Goal: Complete application form: Complete application form

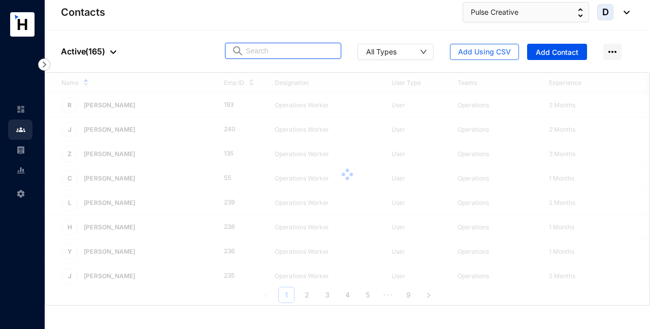
click at [263, 54] on input "text" at bounding box center [290, 50] width 89 height 15
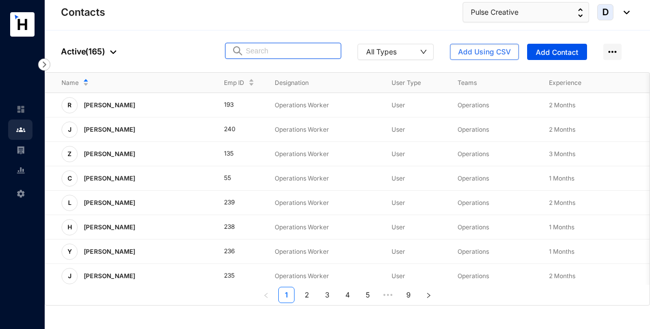
paste input "E99928680"
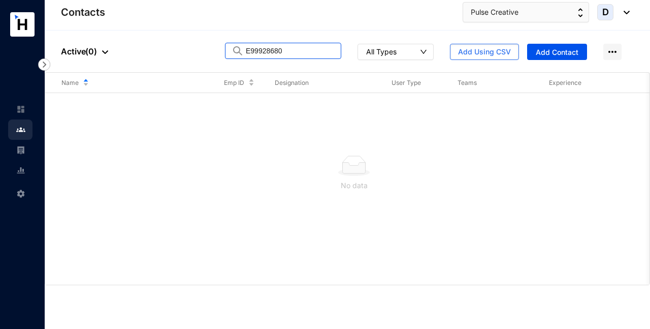
type input "E99928680"
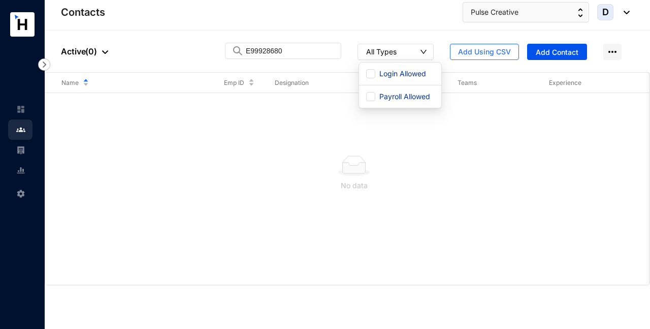
click at [405, 51] on button "All Types" at bounding box center [396, 52] width 76 height 16
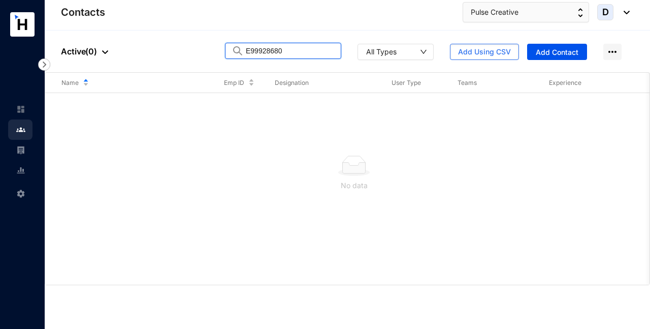
click at [316, 55] on input "E99928680" at bounding box center [290, 50] width 89 height 15
drag, startPoint x: 315, startPoint y: 55, endPoint x: 224, endPoint y: 56, distance: 90.9
click at [223, 57] on div "People Active ( 0 ) E99928680 All Types Add Using CSV Add Contact" at bounding box center [347, 51] width 605 height 42
drag, startPoint x: 299, startPoint y: 48, endPoint x: 225, endPoint y: 48, distance: 74.2
click at [224, 48] on div "People Active ( 0 ) E99928680 All Types Add Using CSV Add Contact" at bounding box center [347, 51] width 605 height 42
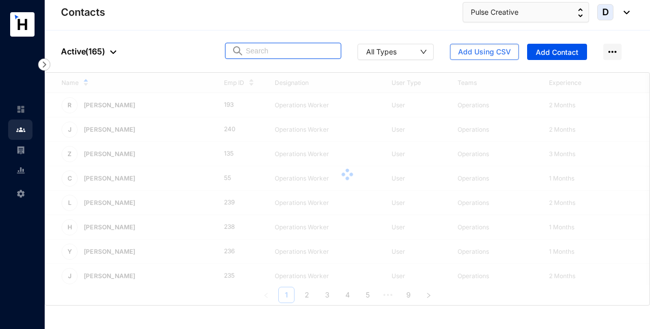
paste input "EJ1396704"
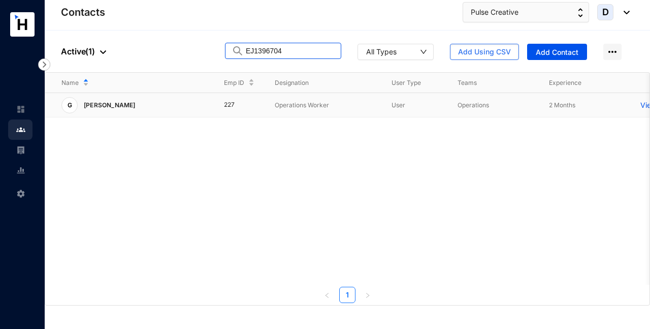
type input "EJ1396704"
click at [644, 103] on p "View More" at bounding box center [660, 105] width 41 height 10
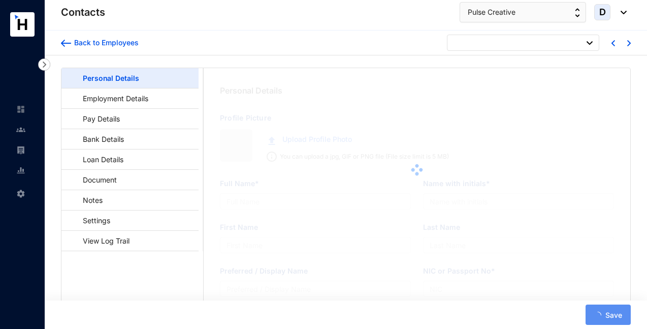
type input "[PERSON_NAME]"
type input "G. Tengfei"
type input "Tengfei"
type input "[PERSON_NAME]"
type input "EJ1396704"
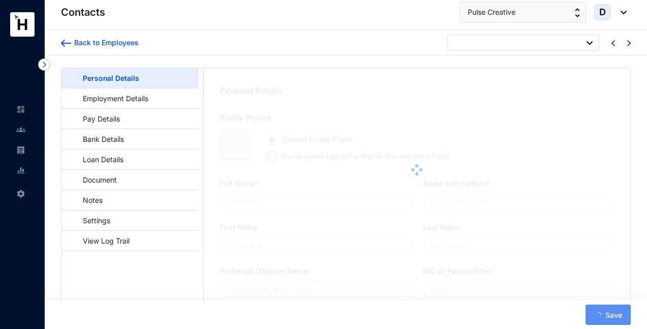
type input "Crescat Residencies, [STREET_ADDRESS]"
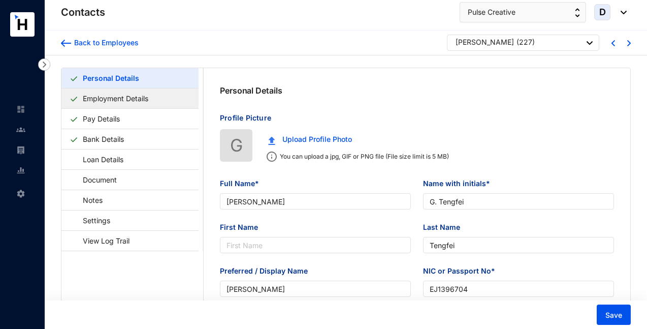
click at [144, 101] on link "Employment Details" at bounding box center [116, 98] width 74 height 21
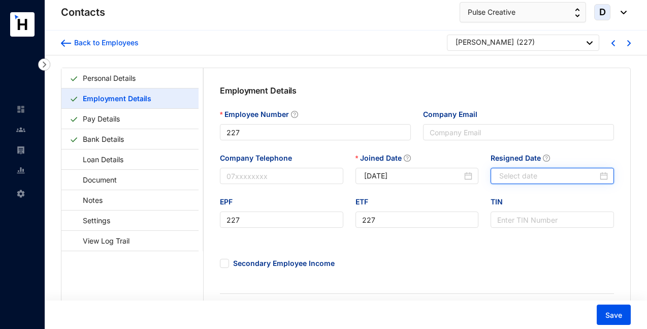
click at [550, 173] on input "Resigned Date" at bounding box center [548, 175] width 99 height 11
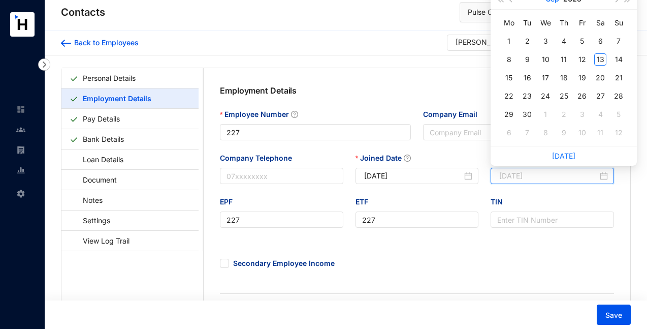
type input "[DATE]"
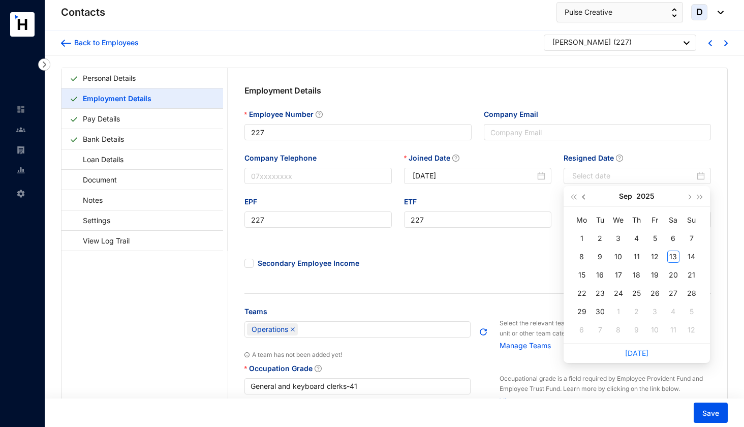
click at [588, 196] on button "button" at bounding box center [583, 196] width 11 height 20
type input "[DATE]"
click at [636, 277] on div "17" at bounding box center [636, 275] width 12 height 12
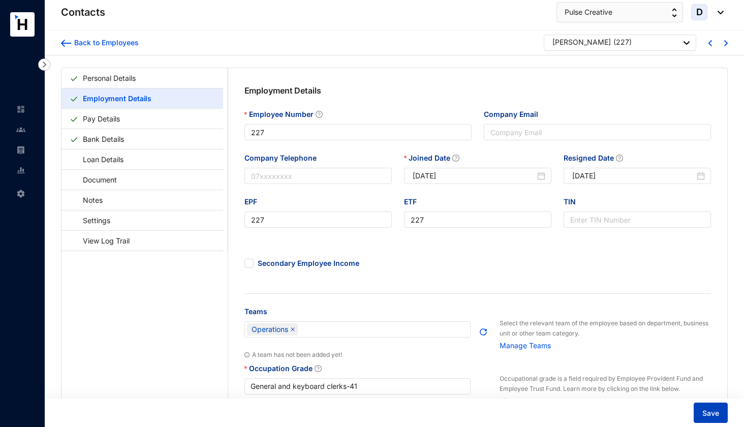
click at [650, 328] on span "Save" at bounding box center [710, 413] width 17 height 10
click at [22, 128] on img at bounding box center [20, 129] width 9 height 9
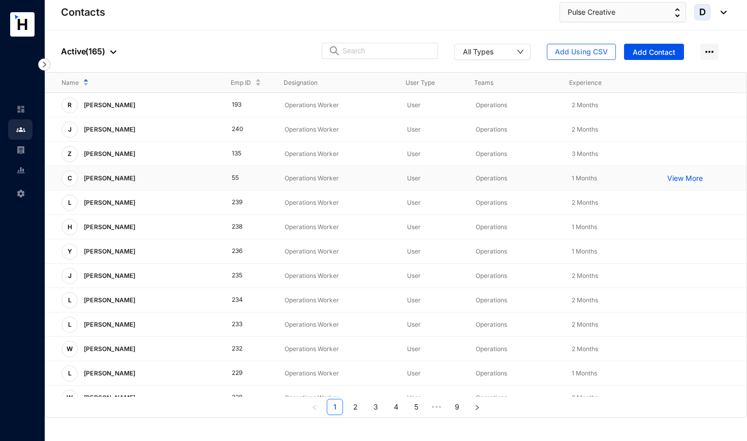
click at [650, 178] on p "View More" at bounding box center [687, 178] width 41 height 10
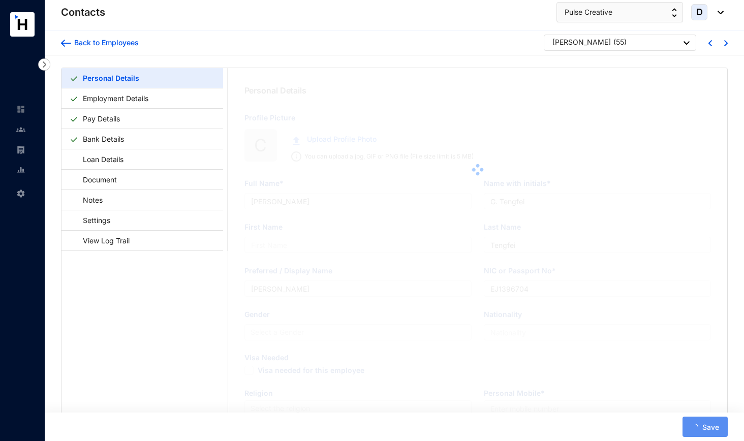
type input "[PERSON_NAME]"
type input "C. Yuhao"
type input "Yuhao"
type input "[PERSON_NAME]"
type input "ED0281214"
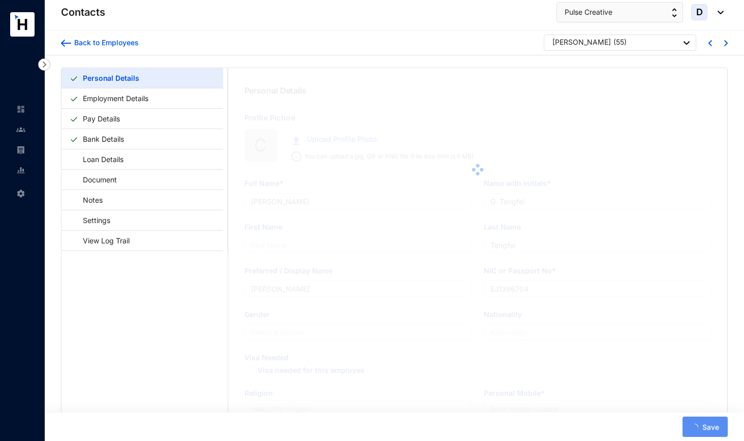
type input "ON320 Residencies, [STREET_ADDRESS]"
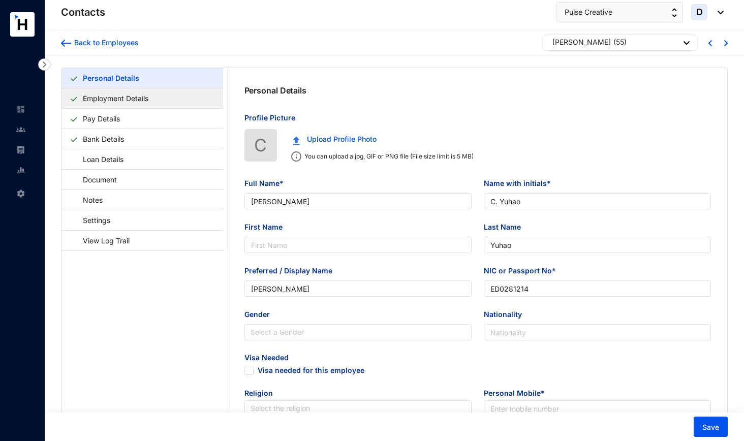
click at [146, 95] on link "Employment Details" at bounding box center [116, 98] width 74 height 21
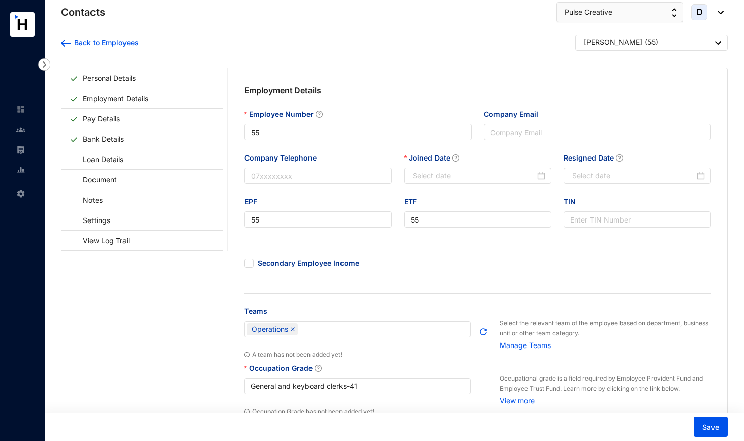
type input "[DATE]"
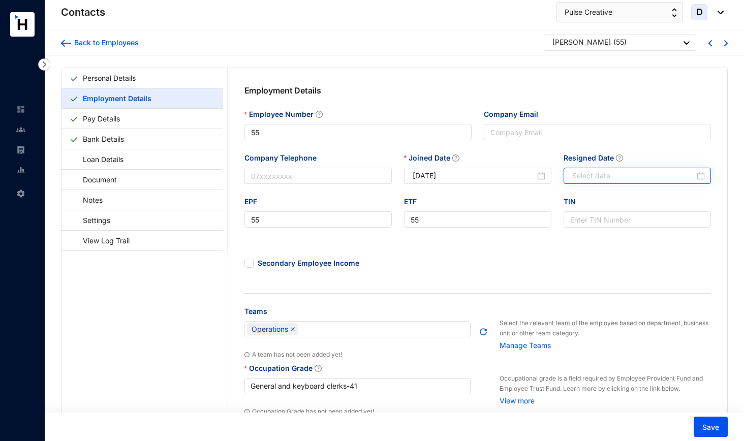
click at [650, 178] on div at bounding box center [638, 175] width 133 height 11
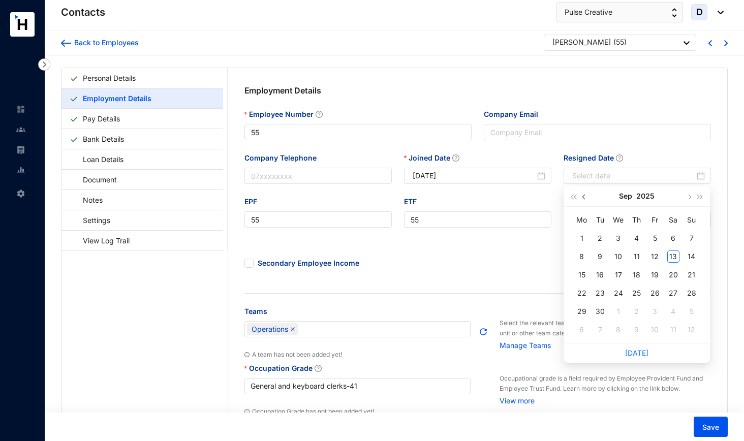
click at [584, 196] on span "button" at bounding box center [584, 197] width 5 height 5
type input "[DATE]"
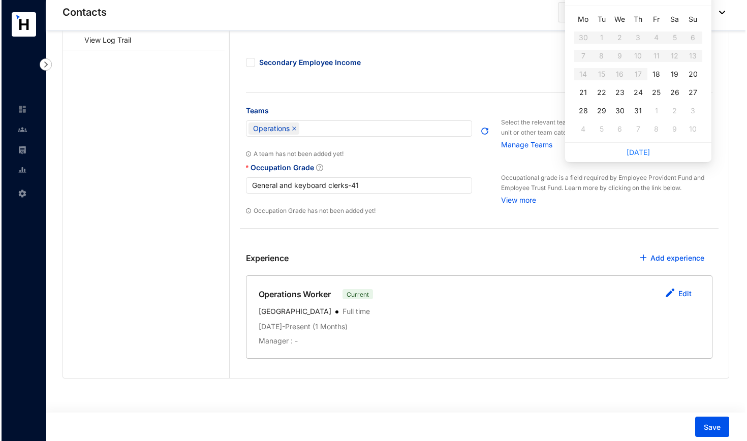
scroll to position [197, 0]
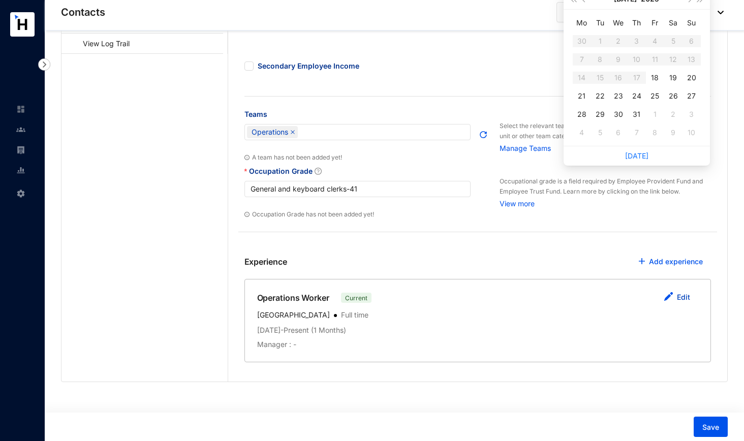
click at [650, 297] on link "Edit" at bounding box center [683, 297] width 13 height 9
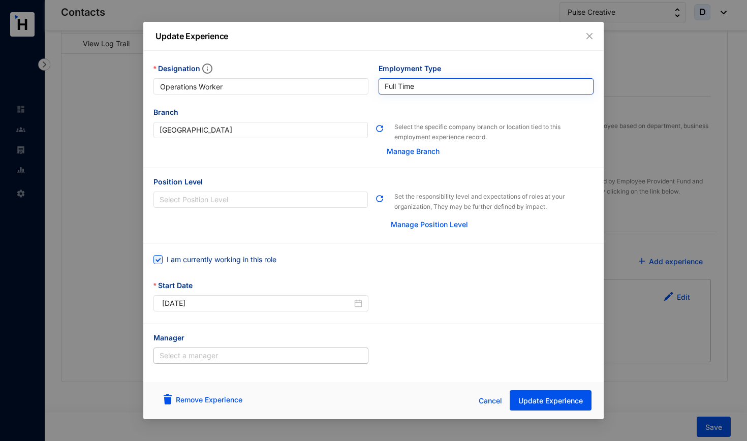
click at [499, 89] on span "Full Time" at bounding box center [485, 86] width 203 height 15
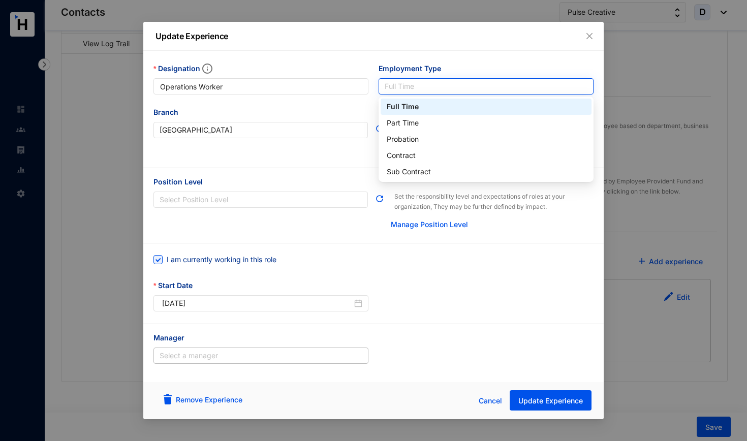
click at [499, 89] on span "Full Time" at bounding box center [485, 86] width 203 height 15
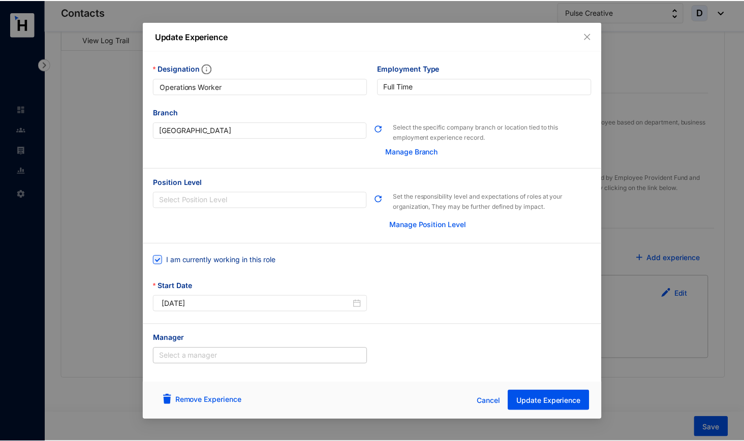
scroll to position [201, 0]
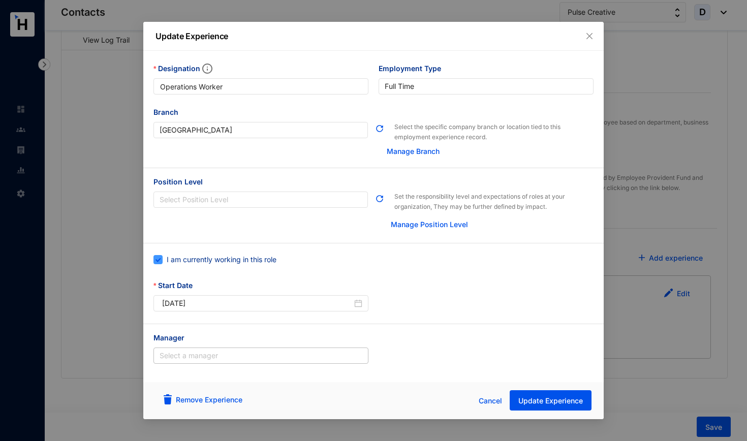
click at [160, 260] on input "I am currently working in this role" at bounding box center [156, 258] width 7 height 7
checkbox input "false"
click at [584, 304] on icon "close-circle" at bounding box center [583, 303] width 8 height 8
type input "Invalid Date"
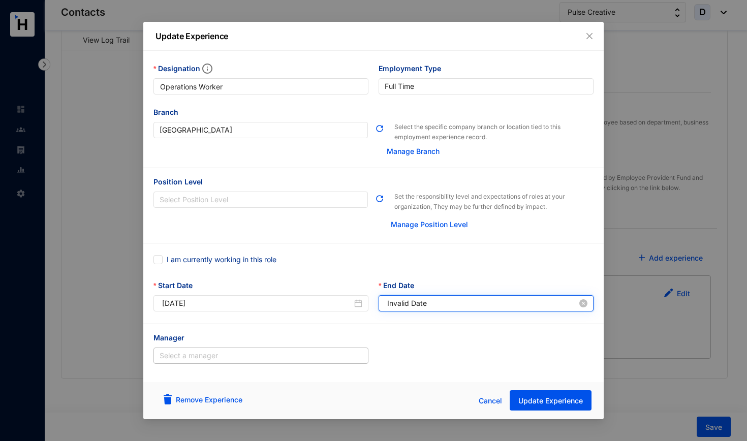
click at [541, 303] on input "Invalid Date" at bounding box center [482, 303] width 190 height 11
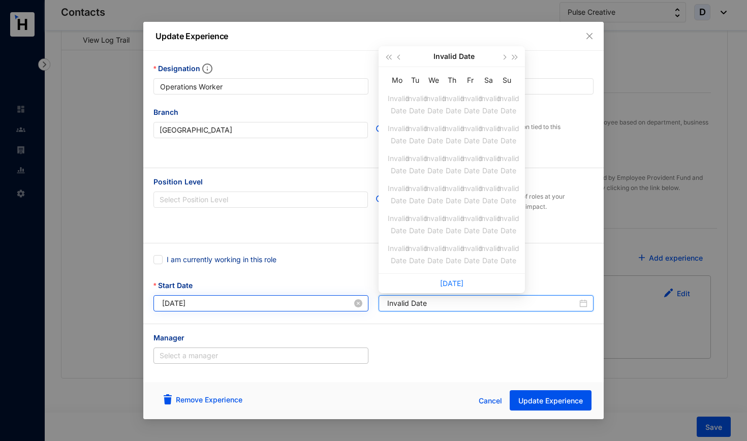
drag, startPoint x: 429, startPoint y: 301, endPoint x: 342, endPoint y: 300, distance: 87.4
click at [341, 301] on div "Start Date [DATE] End Date Invalid Date" at bounding box center [373, 302] width 450 height 44
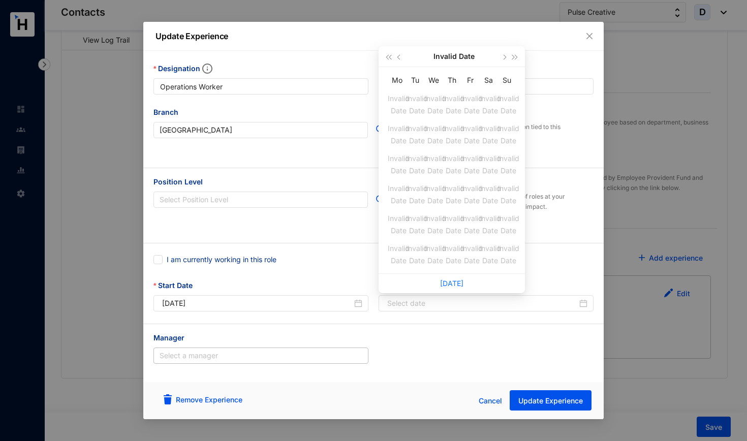
type input "Invalid Date"
click at [326, 266] on div "I am currently working in this role" at bounding box center [373, 265] width 440 height 28
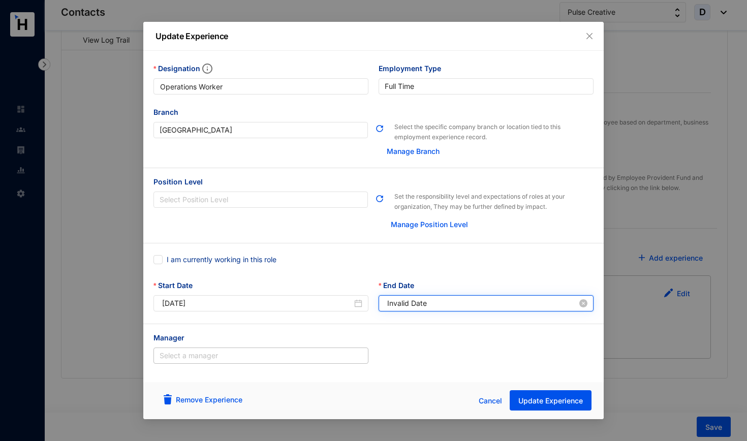
click at [520, 307] on input "Invalid Date" at bounding box center [482, 303] width 190 height 11
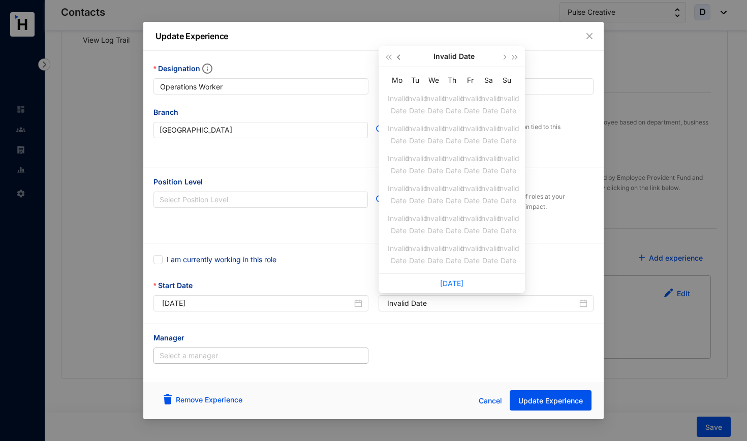
click at [401, 58] on span "button" at bounding box center [399, 57] width 5 height 5
click at [430, 61] on div "Invalid Date" at bounding box center [451, 56] width 92 height 20
click at [443, 59] on button "Invalid Date" at bounding box center [453, 56] width 41 height 20
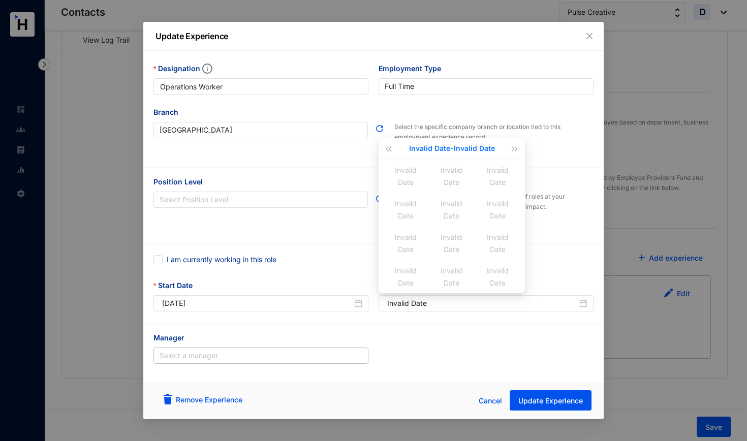
click at [431, 148] on button "Invalid Date - Invalid Date" at bounding box center [452, 148] width 86 height 20
click at [368, 194] on button "button" at bounding box center [381, 198] width 29 height 16
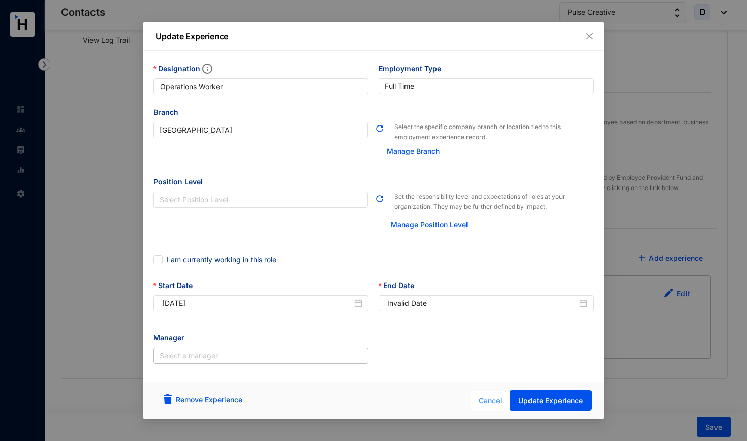
click at [486, 328] on span "Cancel" at bounding box center [489, 400] width 23 height 11
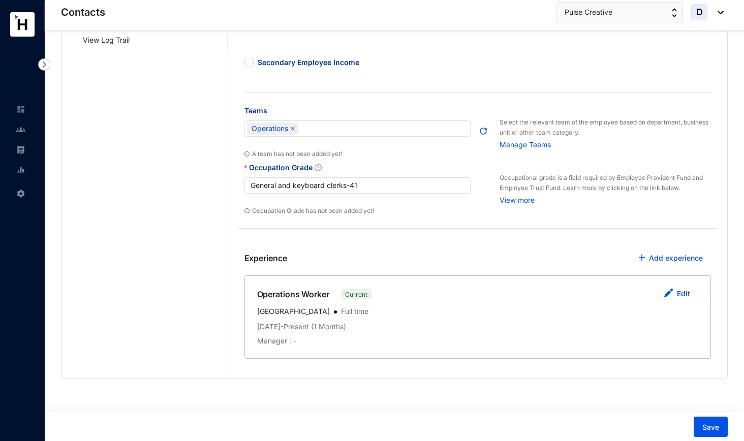
click at [650, 292] on link "Edit" at bounding box center [683, 293] width 13 height 9
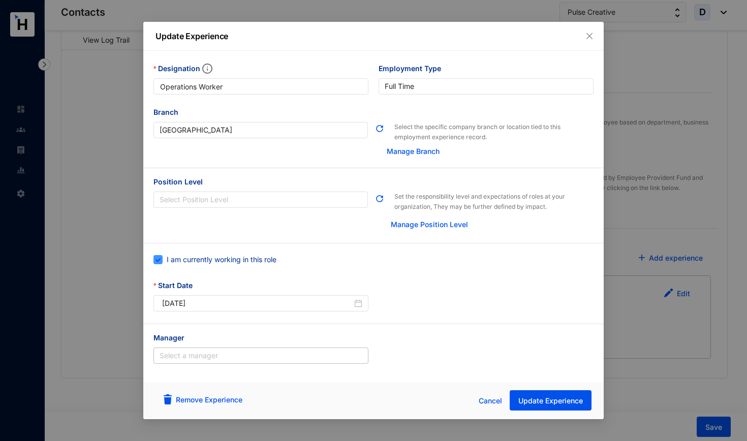
click at [160, 260] on input "I am currently working in this role" at bounding box center [156, 258] width 7 height 7
checkbox input "false"
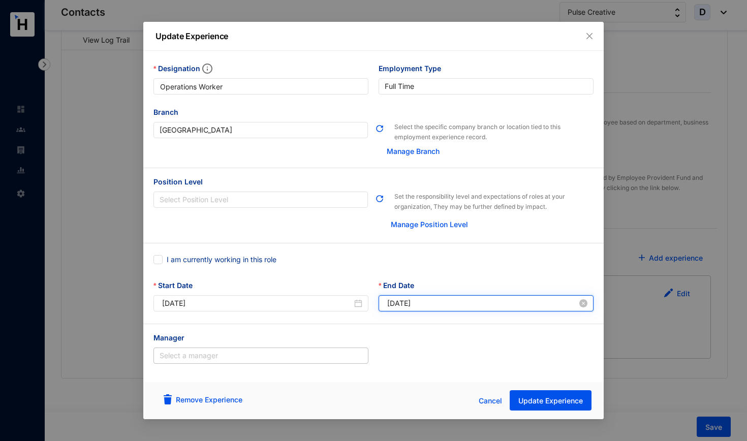
click at [428, 302] on input "[DATE]" at bounding box center [482, 303] width 190 height 11
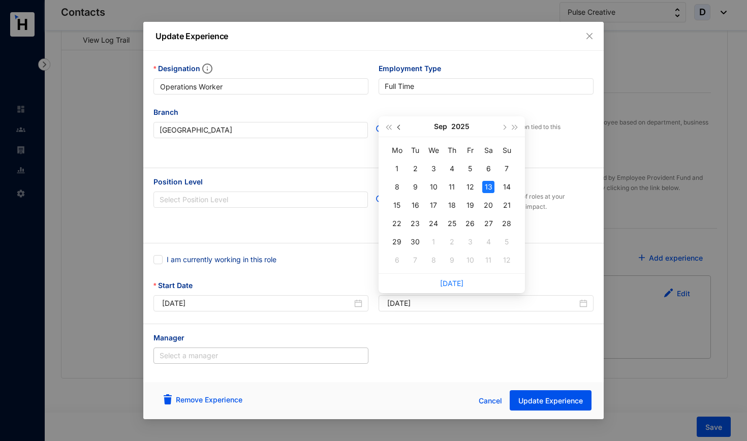
click at [400, 128] on span "button" at bounding box center [399, 127] width 5 height 5
click at [450, 205] on table "Mo Tu We Th Fr Sa Su 30 1 2 3 4 5 6 7 8 9 10 11 12 13 14 15 16 17 18 19 20 21 2…" at bounding box center [452, 205] width 128 height 128
type input "[DATE]"
click at [470, 204] on div "18" at bounding box center [470, 205] width 12 height 12
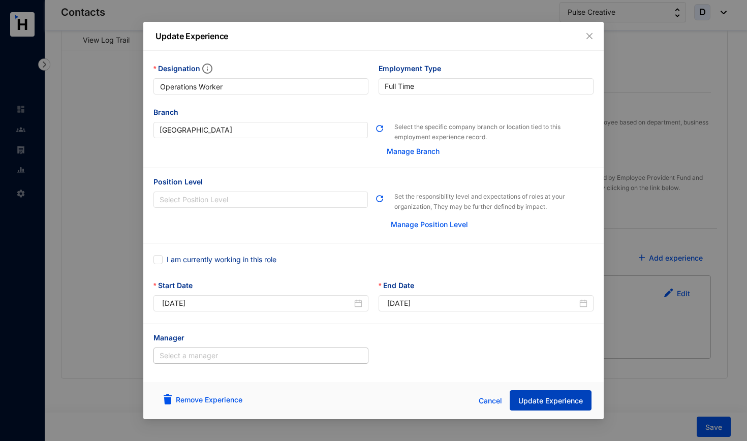
click at [534, 328] on span "Update Experience" at bounding box center [550, 401] width 65 height 10
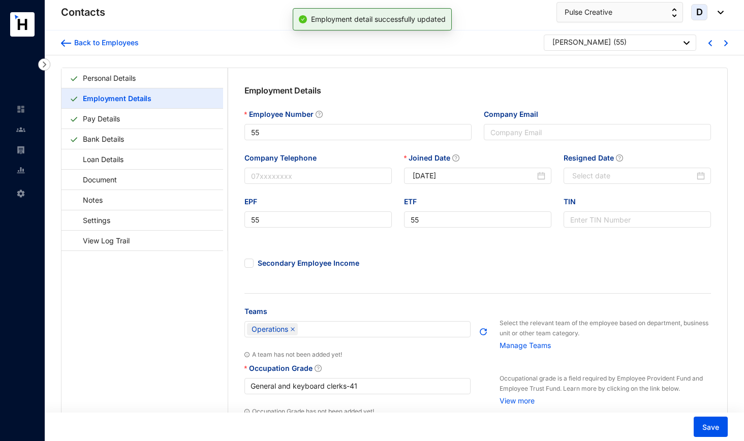
scroll to position [0, 0]
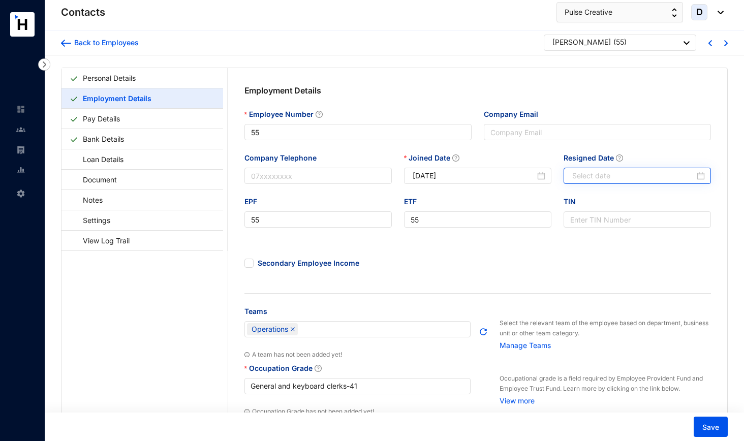
click at [650, 174] on div at bounding box center [638, 175] width 133 height 11
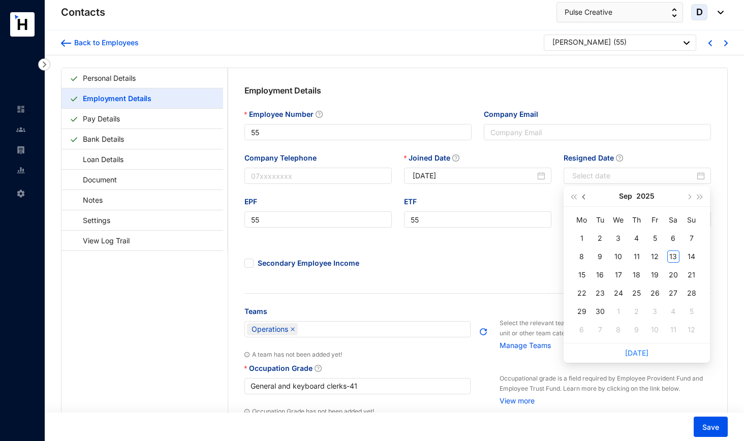
click at [584, 196] on span "button" at bounding box center [584, 197] width 5 height 5
type input "[DATE]"
click at [650, 275] on div "18" at bounding box center [655, 275] width 12 height 12
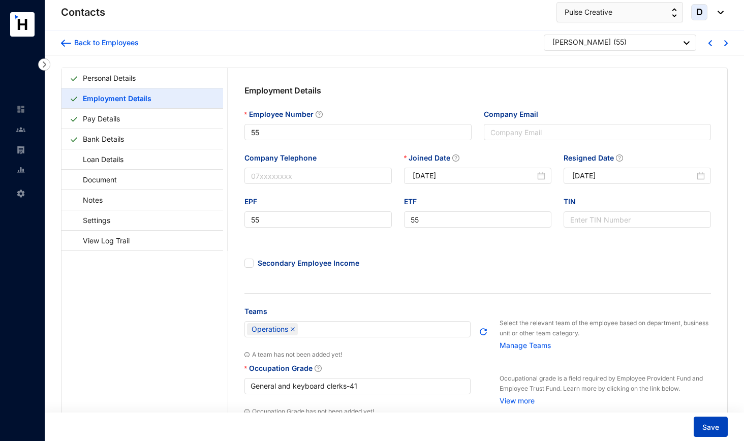
click at [650, 328] on span "Save" at bounding box center [710, 427] width 17 height 10
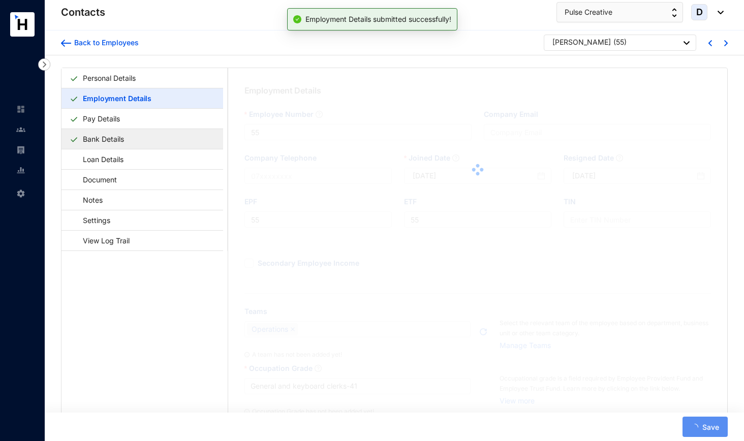
click at [128, 138] on link "Bank Details" at bounding box center [103, 138] width 49 height 21
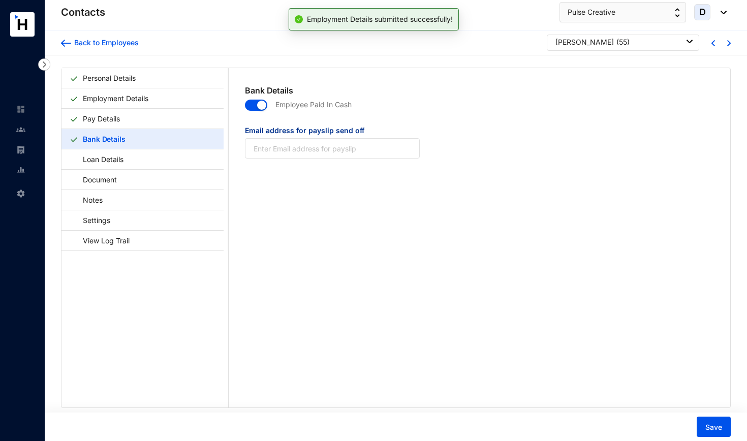
type input "[EMAIL_ADDRESS][DOMAIN_NAME]"
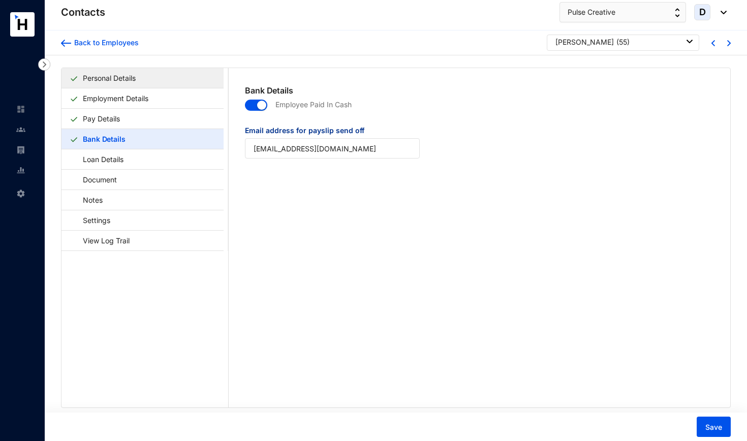
click at [128, 77] on link "Personal Details" at bounding box center [109, 78] width 61 height 21
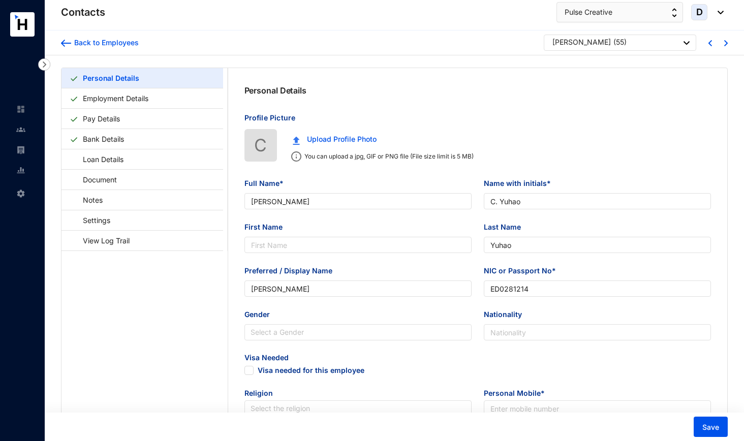
click at [24, 132] on img at bounding box center [20, 129] width 9 height 9
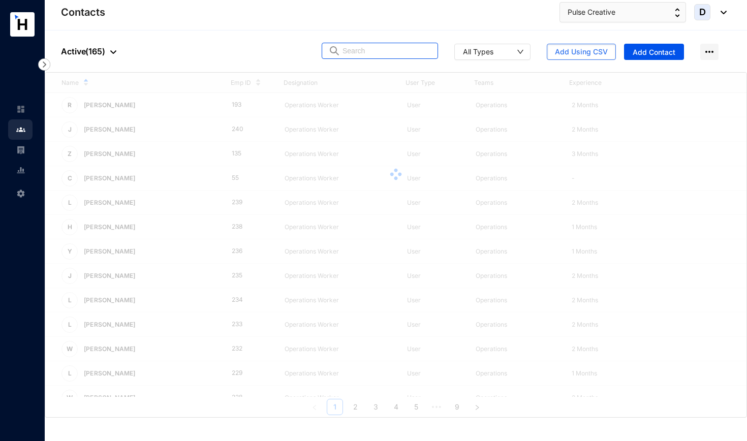
click at [345, 48] on input "text" at bounding box center [386, 50] width 89 height 15
type input "101"
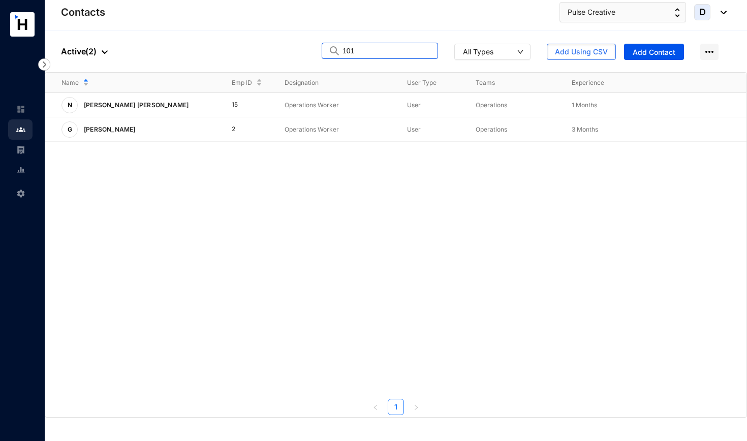
drag, startPoint x: 367, startPoint y: 54, endPoint x: 289, endPoint y: 53, distance: 77.2
click at [289, 53] on div "People Active ( 2 ) 101 All Types Add Using CSV Add Contact" at bounding box center [396, 51] width 702 height 42
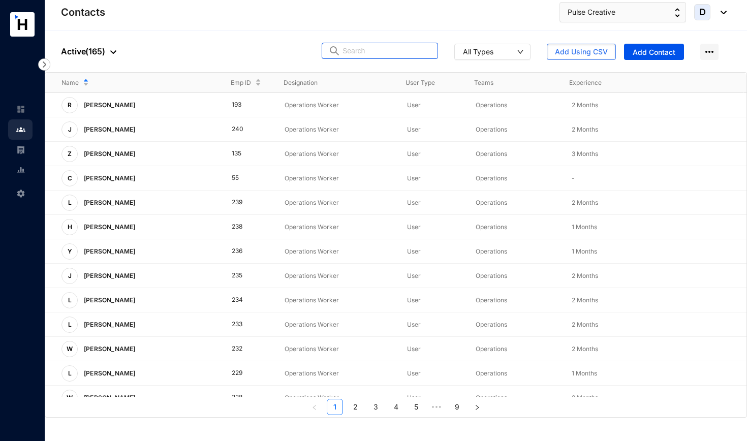
paste input "EM2912724"
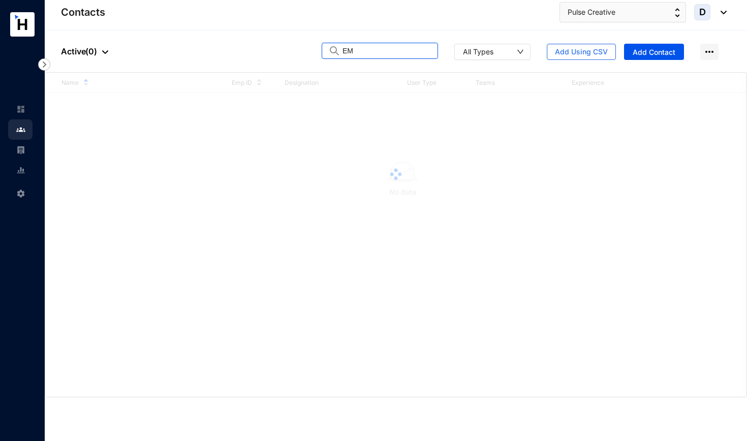
type input "E"
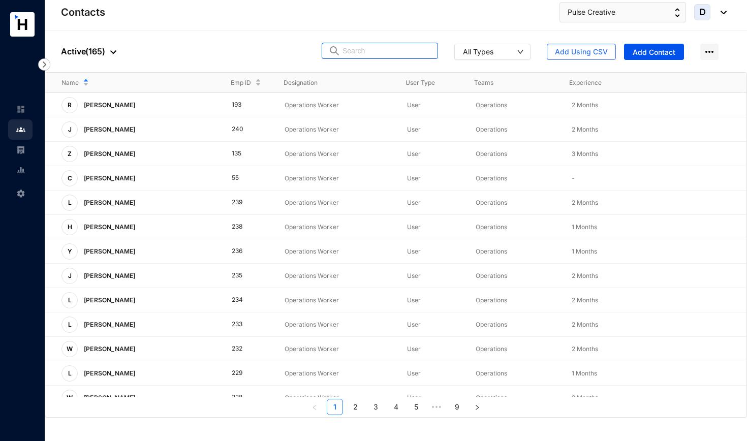
click at [111, 50] on img at bounding box center [113, 52] width 6 height 4
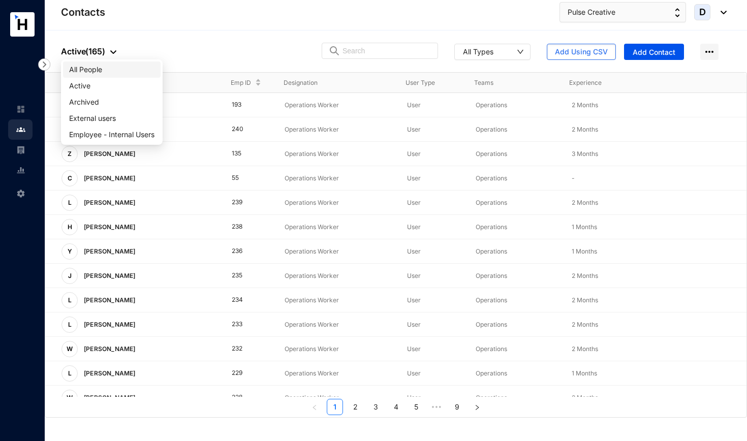
click at [103, 68] on span "All People" at bounding box center [111, 69] width 85 height 11
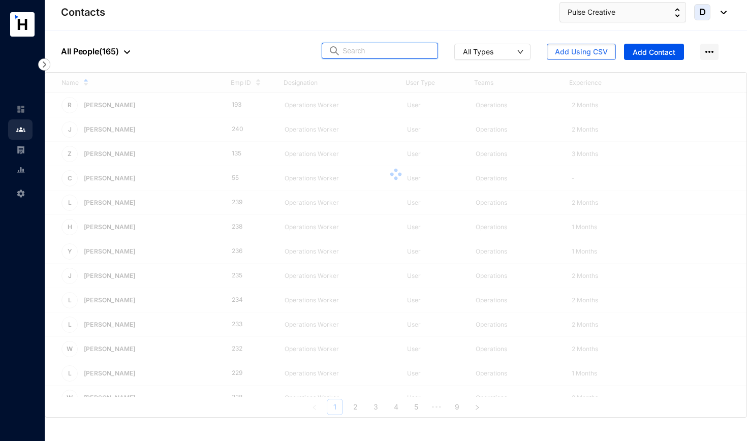
click at [355, 54] on input "text" at bounding box center [386, 50] width 89 height 15
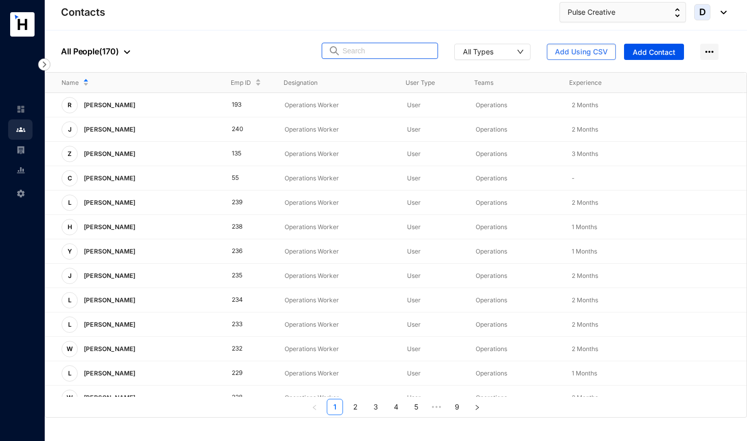
paste input "EM2912724"
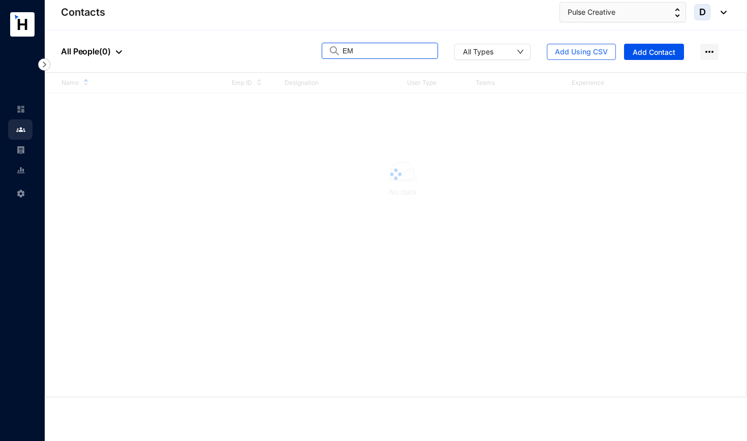
type input "E"
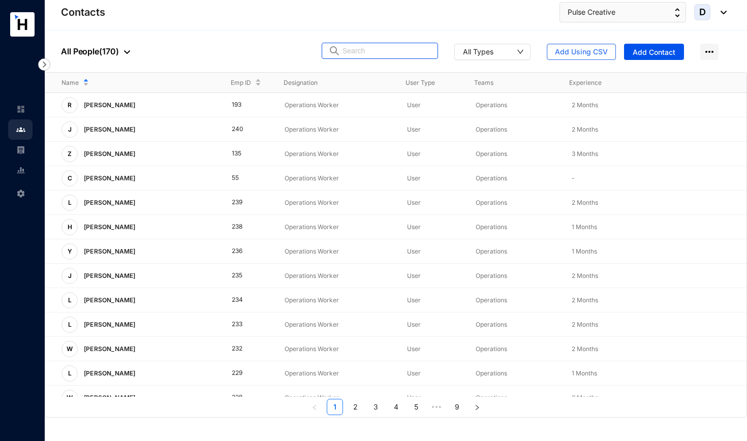
click at [125, 53] on img at bounding box center [127, 52] width 6 height 4
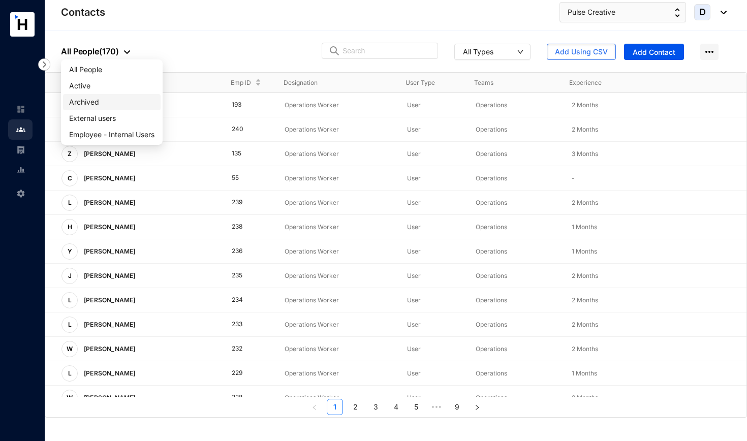
click at [107, 102] on span "Archived" at bounding box center [111, 101] width 85 height 11
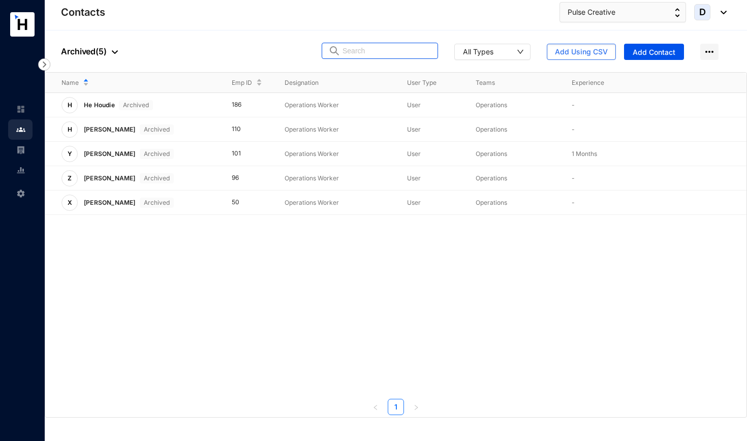
click at [352, 50] on input "text" at bounding box center [386, 50] width 89 height 15
paste input "EM2912724"
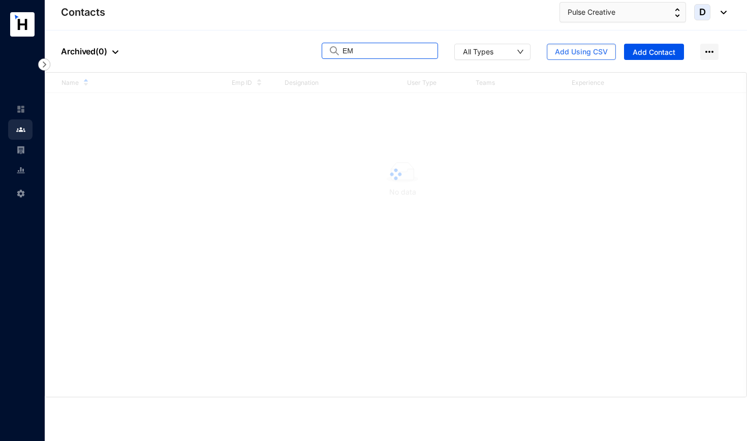
type input "E"
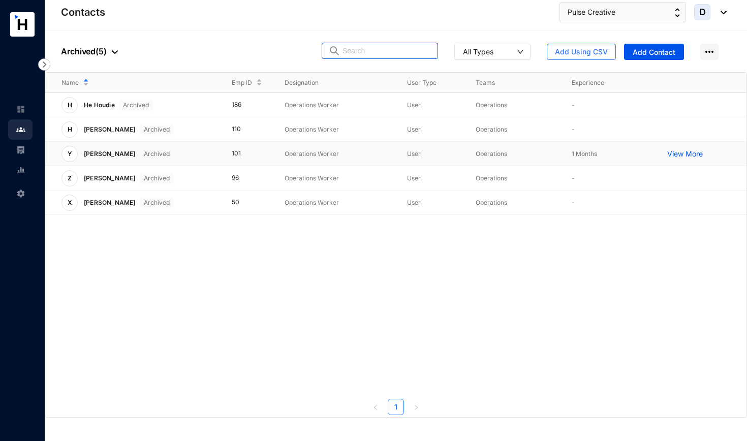
click at [650, 151] on p "View More" at bounding box center [687, 154] width 41 height 10
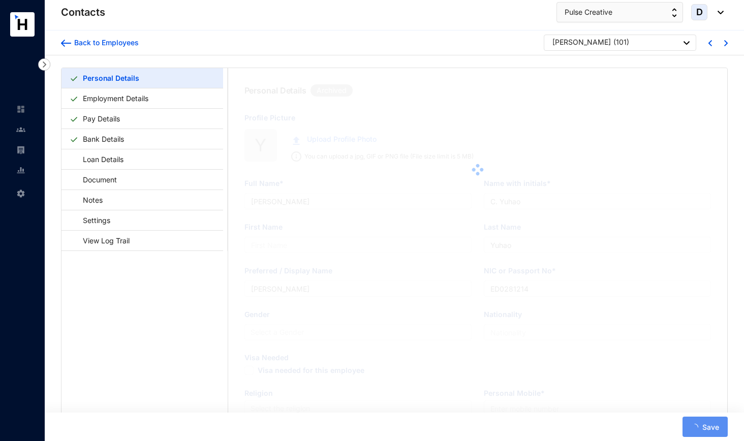
type input "[PERSON_NAME]"
type input "Wujun"
type input "[PERSON_NAME]"
type input "EA6451970"
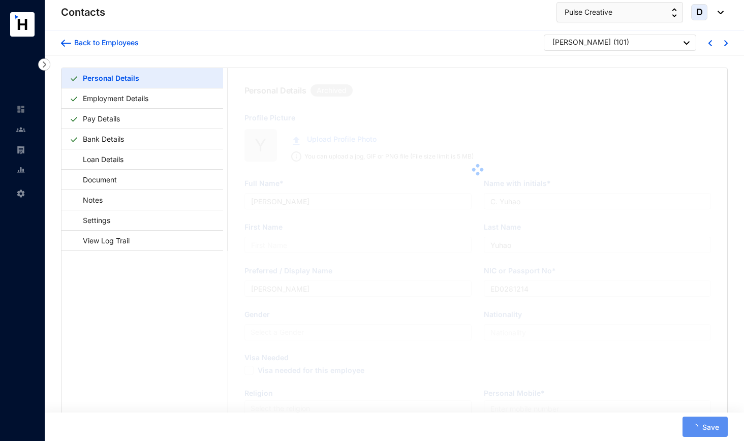
type input "[GEOGRAPHIC_DATA][STREET_ADDRESS][PERSON_NAME]"
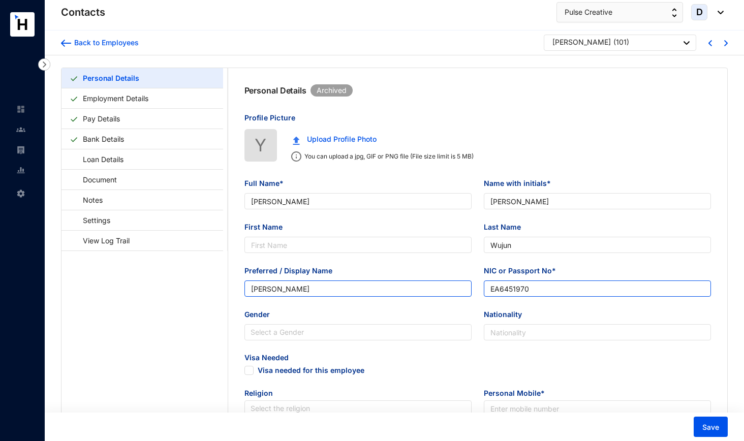
drag, startPoint x: 534, startPoint y: 288, endPoint x: 470, endPoint y: 288, distance: 63.5
click at [470, 288] on div "Preferred / Display Name [PERSON_NAME] or Passport No* [PASSPORT]" at bounding box center [477, 287] width 479 height 44
paste input "M2912724"
type input "EM2912724"
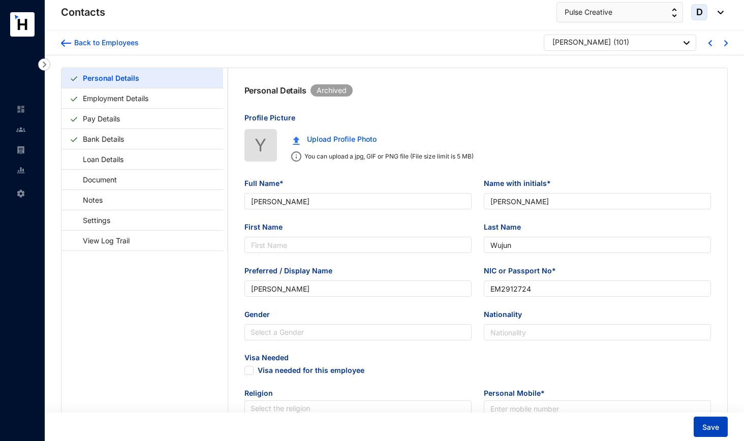
click at [650, 328] on span "Save" at bounding box center [710, 427] width 17 height 10
click at [114, 100] on link "Employment Details" at bounding box center [116, 98] width 74 height 21
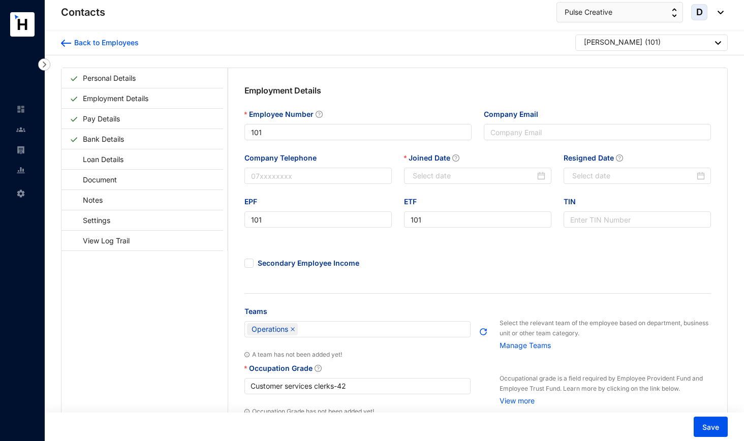
type input "[DATE]"
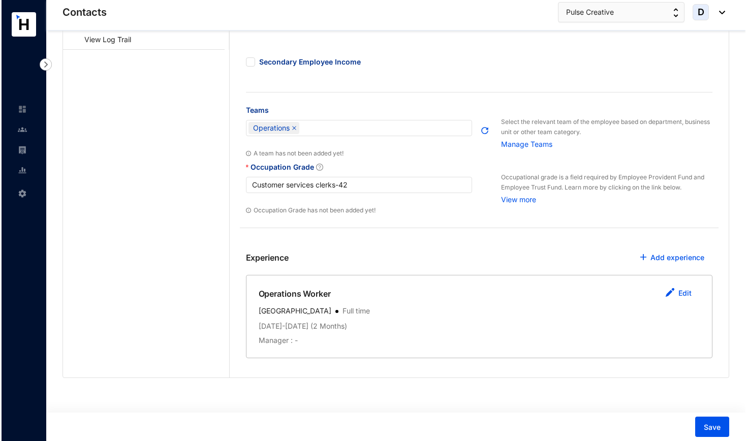
scroll to position [201, 0]
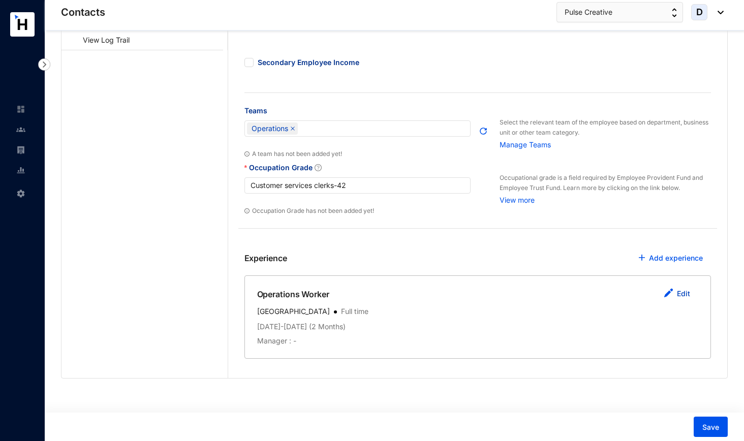
click at [650, 292] on link "Edit" at bounding box center [683, 293] width 13 height 9
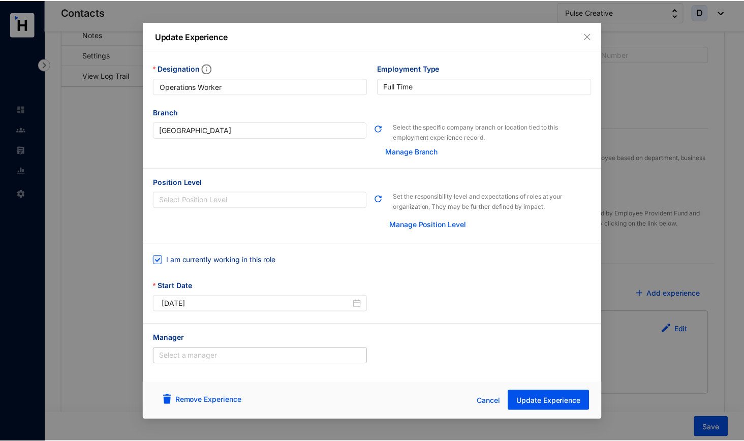
scroll to position [166, 0]
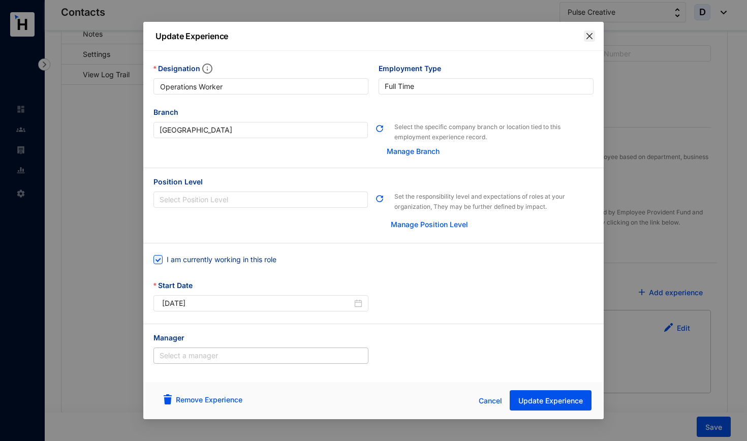
click at [590, 36] on icon "close" at bounding box center [589, 36] width 6 height 6
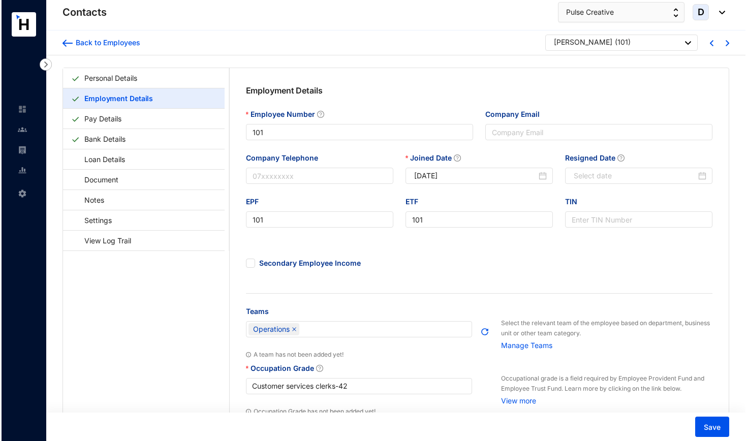
scroll to position [0, 0]
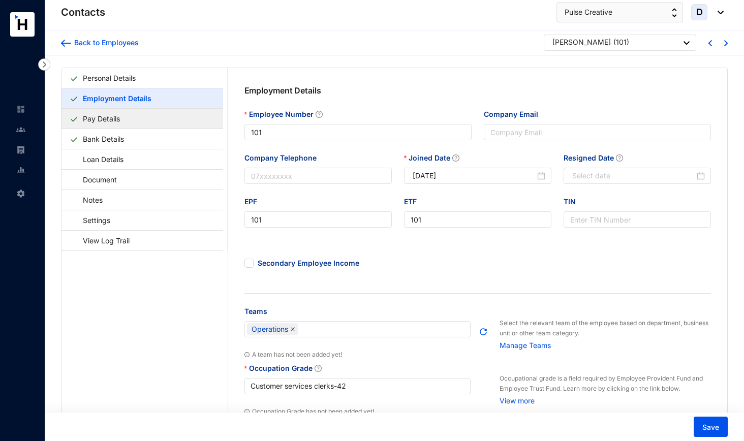
click at [124, 119] on link "Pay Details" at bounding box center [101, 118] width 45 height 21
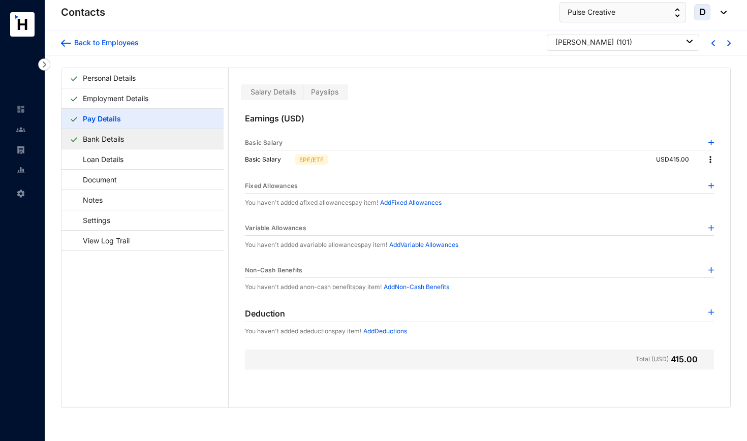
click at [128, 143] on link "Bank Details" at bounding box center [103, 138] width 49 height 21
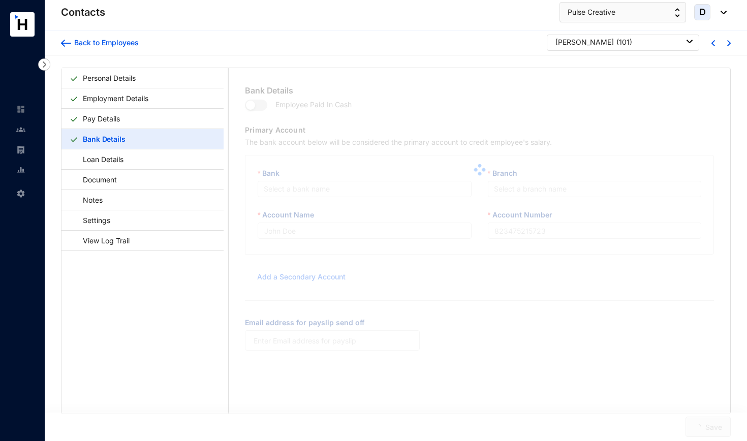
type input "Sampath Bank PLC"
type input "1040"
type input "[EMAIL_ADDRESS][DOMAIN_NAME]"
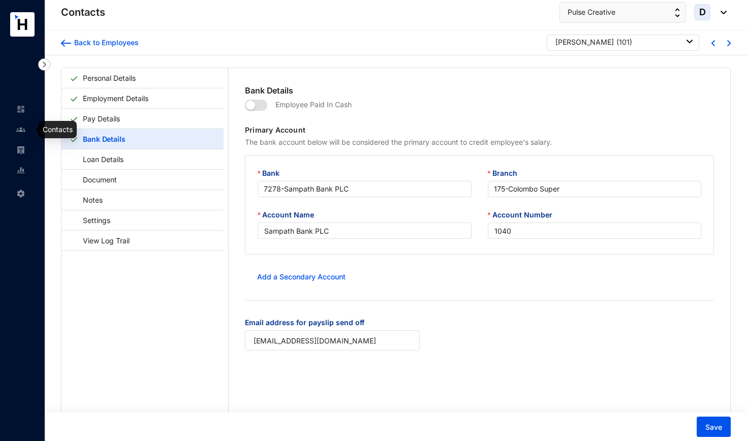
click at [22, 131] on img at bounding box center [20, 129] width 9 height 9
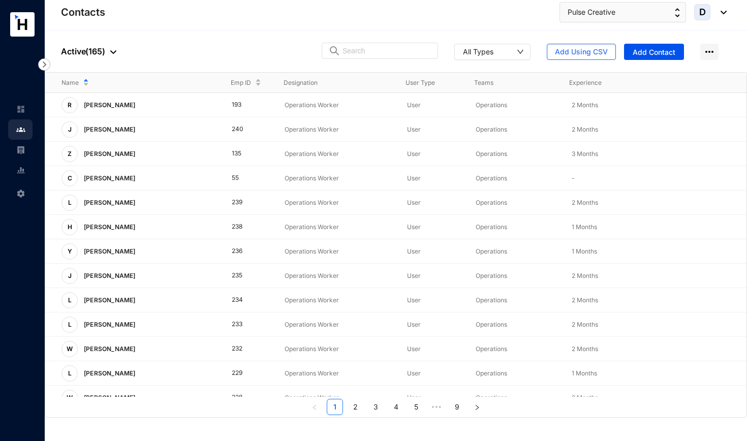
click at [114, 50] on img at bounding box center [113, 52] width 6 height 4
click at [103, 101] on span "Archived" at bounding box center [111, 101] width 85 height 11
